Goal: Communication & Community: Ask a question

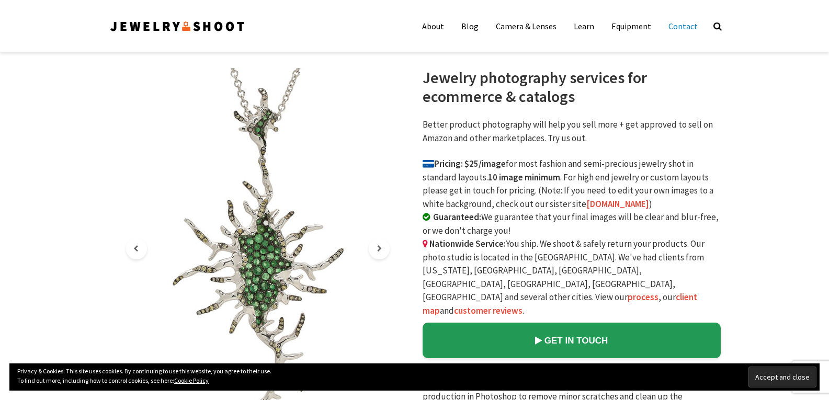
click at [672, 24] on link "Contact" at bounding box center [683, 26] width 45 height 21
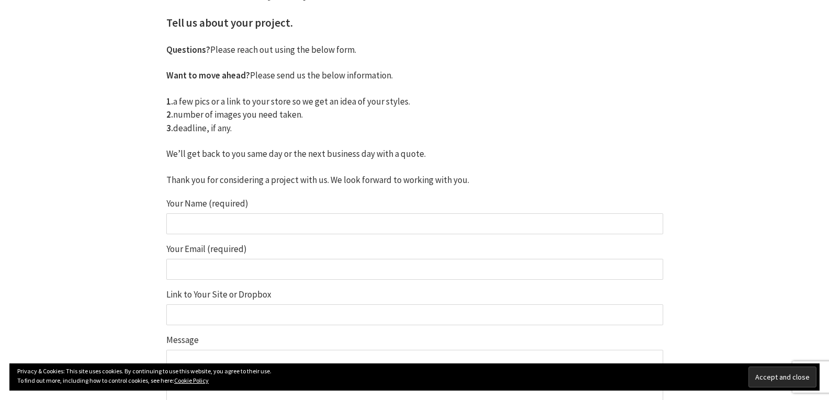
scroll to position [211, 0]
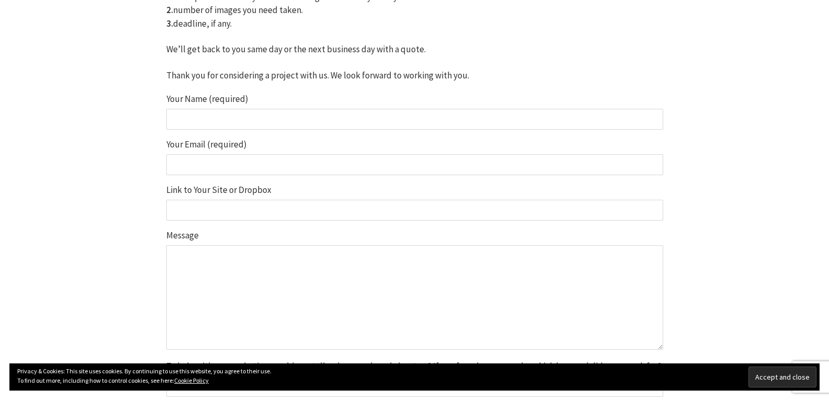
click at [232, 172] on input "Your Email (required)" at bounding box center [414, 164] width 497 height 21
type input "[EMAIL_ADDRESS][DOMAIN_NAME]"
type input "[PERSON_NAME]"
click at [230, 264] on textarea "Message" at bounding box center [414, 297] width 497 height 105
paste textarea "Wikipedia is considered to be the World’s most significant tool for reference m…"
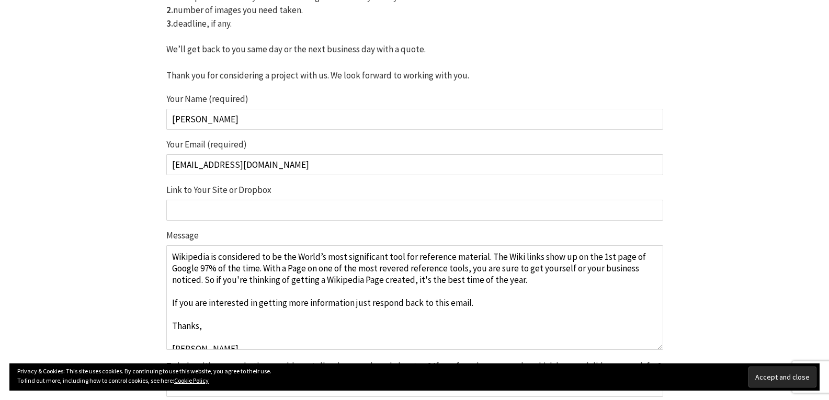
scroll to position [52, 0]
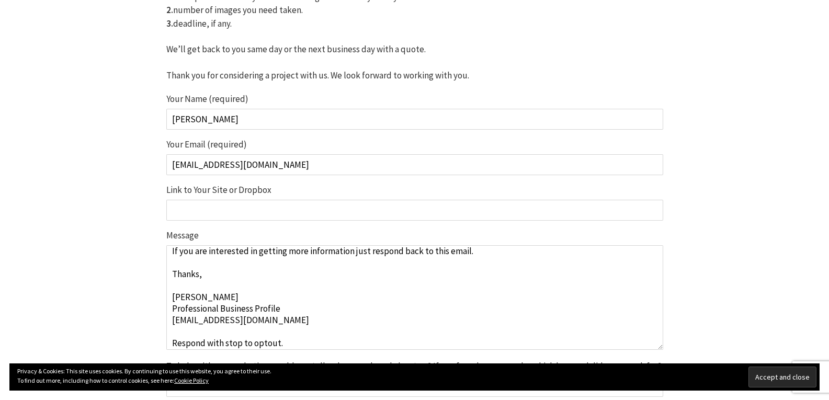
type textarea "Wikipedia is considered to be the World’s most significant tool for reference m…"
click at [240, 213] on input "Link to Your Site or Dropbox" at bounding box center [414, 210] width 497 height 21
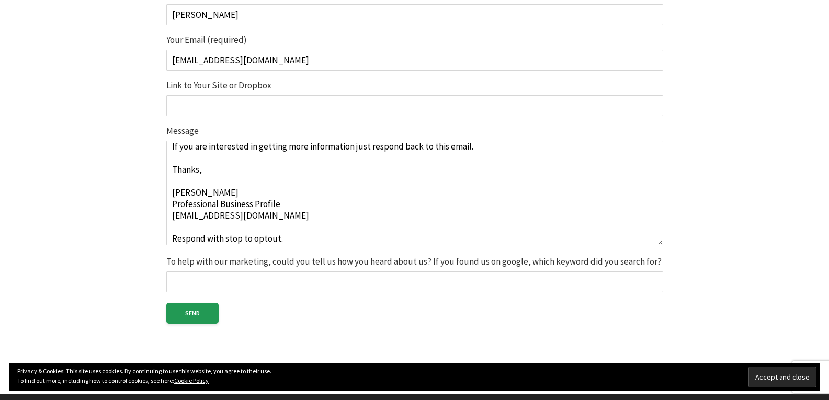
click at [248, 104] on input "Link to Your Site or Dropbox" at bounding box center [414, 105] width 497 height 21
paste input "[URL][DOMAIN_NAME]"
type input "[URL][DOMAIN_NAME]"
click at [227, 272] on input "To help with our marketing, could you tell us how you heard about us? If you fo…" at bounding box center [414, 282] width 497 height 21
type input "-"
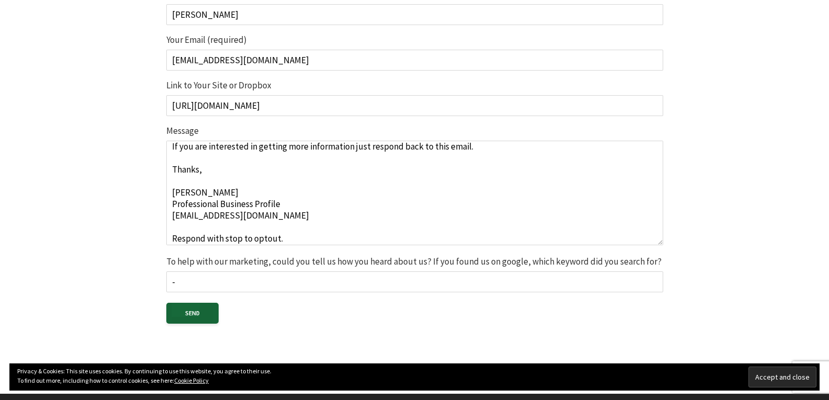
click at [209, 317] on input "Send" at bounding box center [192, 313] width 52 height 21
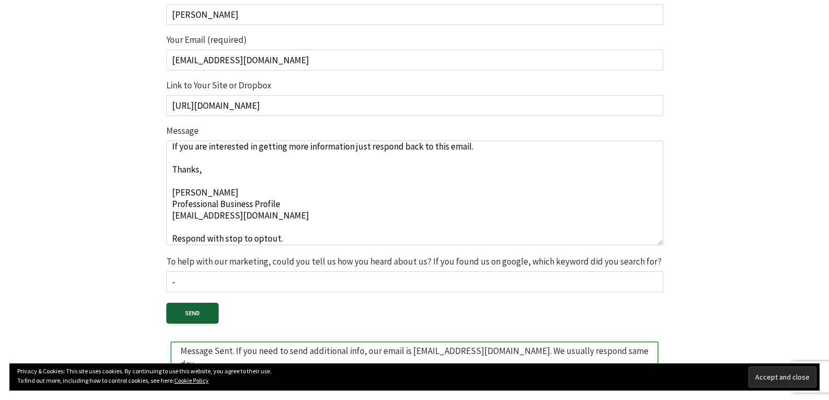
scroll to position [0, 0]
